Goal: Information Seeking & Learning: Learn about a topic

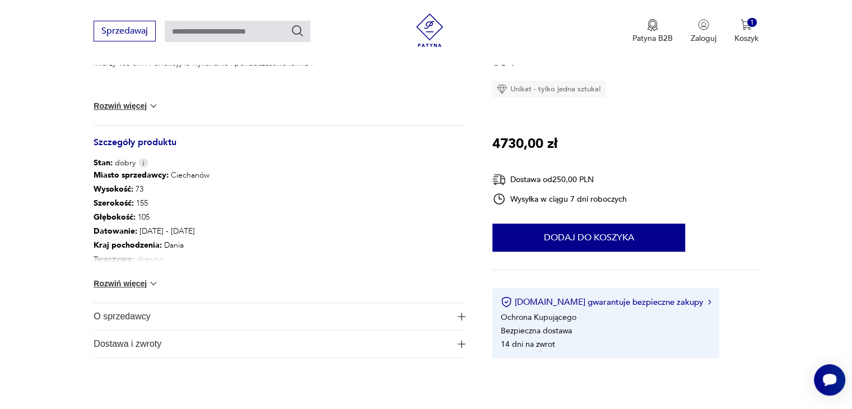
scroll to position [560, 0]
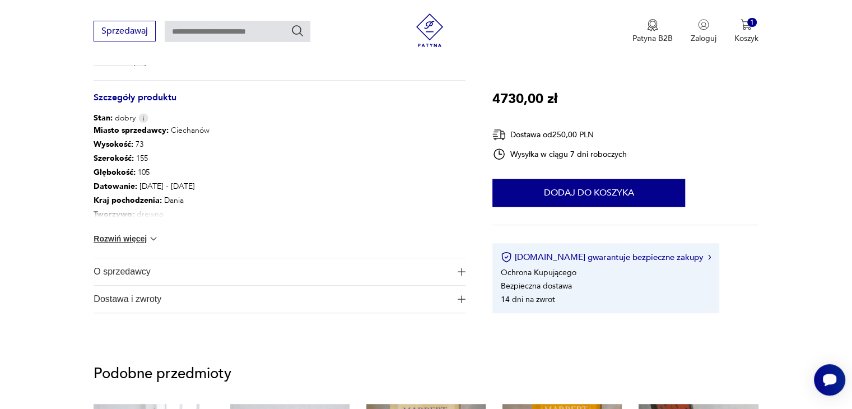
click at [156, 262] on span "O sprzedawcy" at bounding box center [272, 271] width 356 height 27
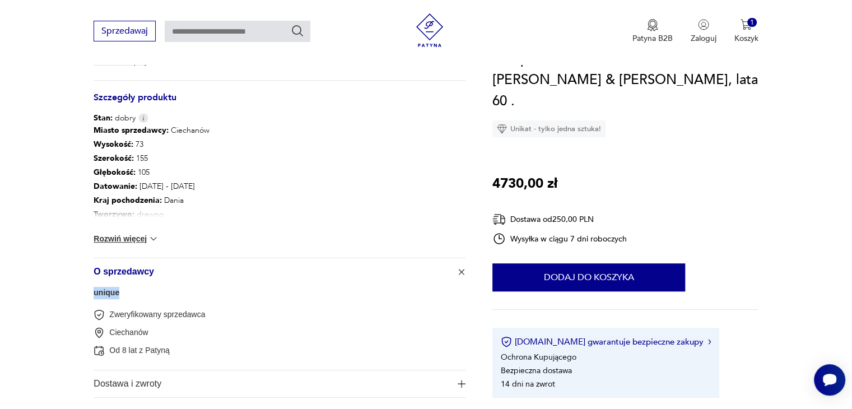
drag, startPoint x: 123, startPoint y: 292, endPoint x: 92, endPoint y: 291, distance: 31.4
click at [92, 291] on section "Opis produktu Duński, tekowy komplet czterech krzeseł i stołu [PERSON_NAME] & […" at bounding box center [426, 25] width 852 height 800
copy link "unique"
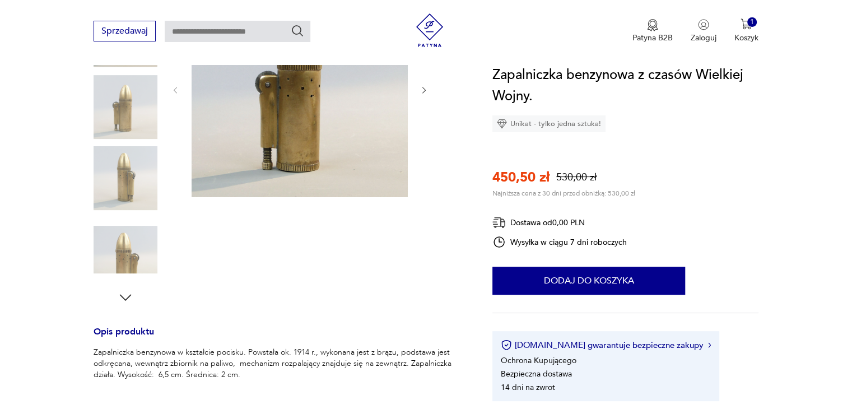
scroll to position [392, 0]
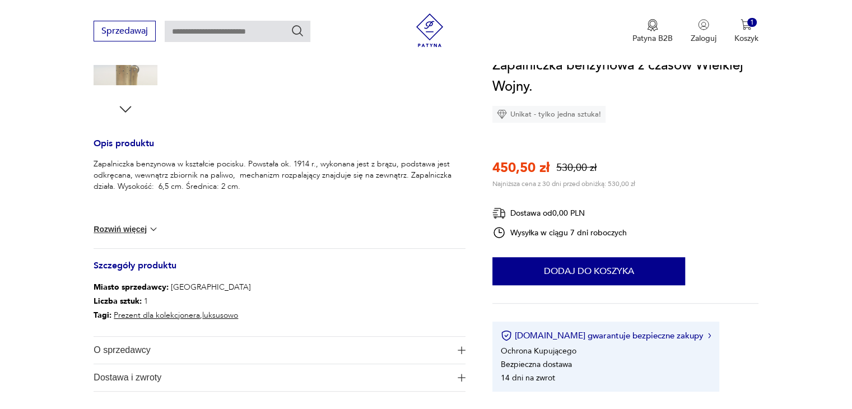
click at [134, 337] on span "O sprzedawcy" at bounding box center [272, 350] width 356 height 27
click at [140, 337] on span "O sprzedawcy" at bounding box center [272, 350] width 356 height 27
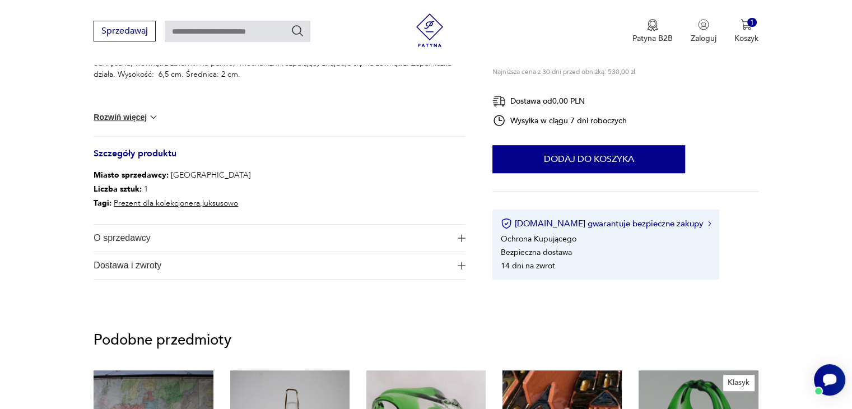
scroll to position [0, 0]
click at [141, 230] on span "O sprzedawcy" at bounding box center [272, 238] width 356 height 27
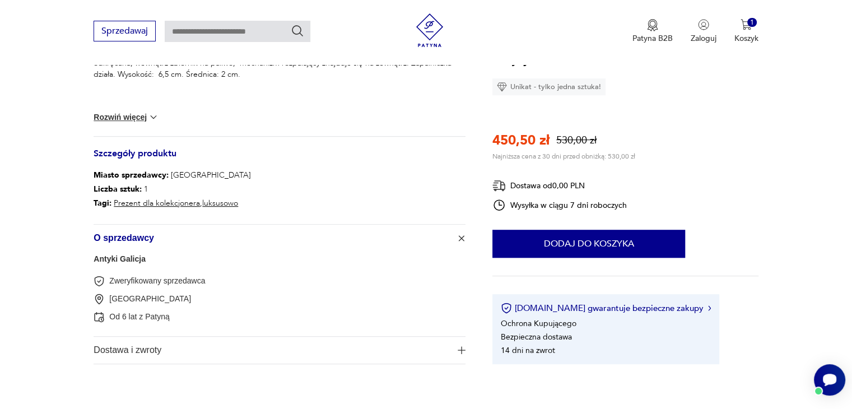
scroll to position [560, 0]
